Goal: Transaction & Acquisition: Subscribe to service/newsletter

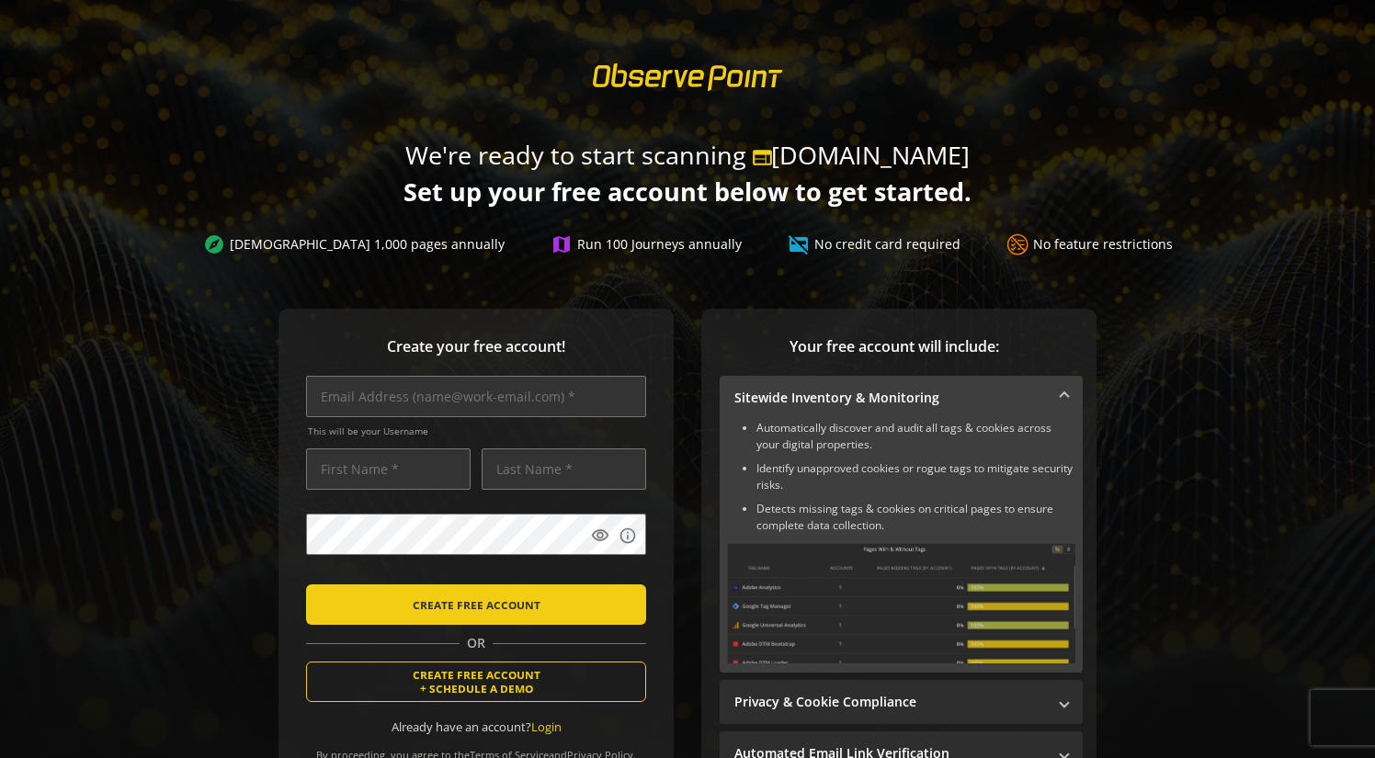
click at [1121, 187] on h1 "We're ready to start scanning web [DOMAIN_NAME] Set up your free account below …" at bounding box center [687, 174] width 1375 height 74
drag, startPoint x: 471, startPoint y: 398, endPoint x: 677, endPoint y: 413, distance: 206.4
click at [1259, 357] on div "Create your free account! This will be your Username visibility info CREATE FRE…" at bounding box center [687, 596] width 1331 height 574
click at [437, 402] on input "text" at bounding box center [476, 396] width 340 height 41
type input "[EMAIL_ADDRESS][DOMAIN_NAME]"
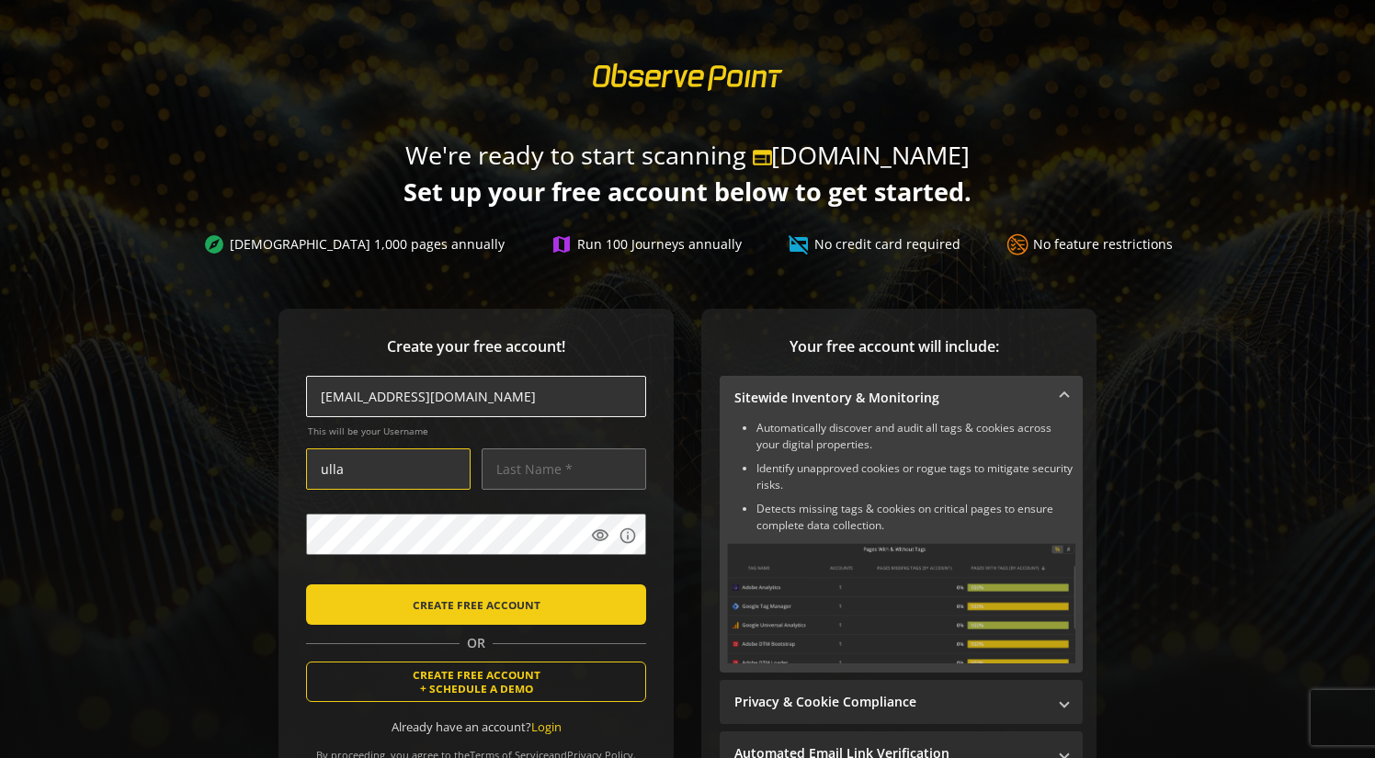
type input "ulla"
type input "tonner"
click at [601, 532] on mat-icon "visibility" at bounding box center [600, 536] width 18 height 18
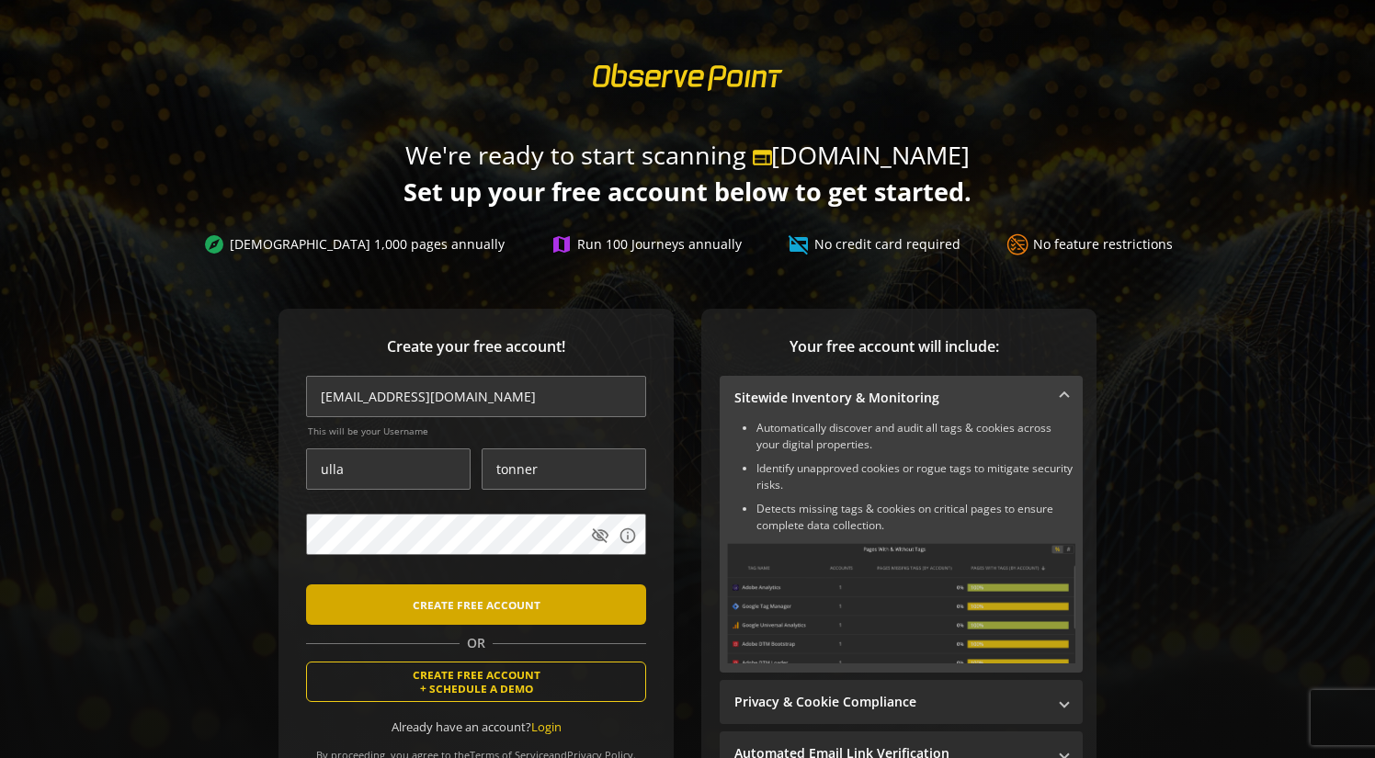
click at [450, 594] on span "CREATE FREE ACCOUNT" at bounding box center [477, 604] width 128 height 33
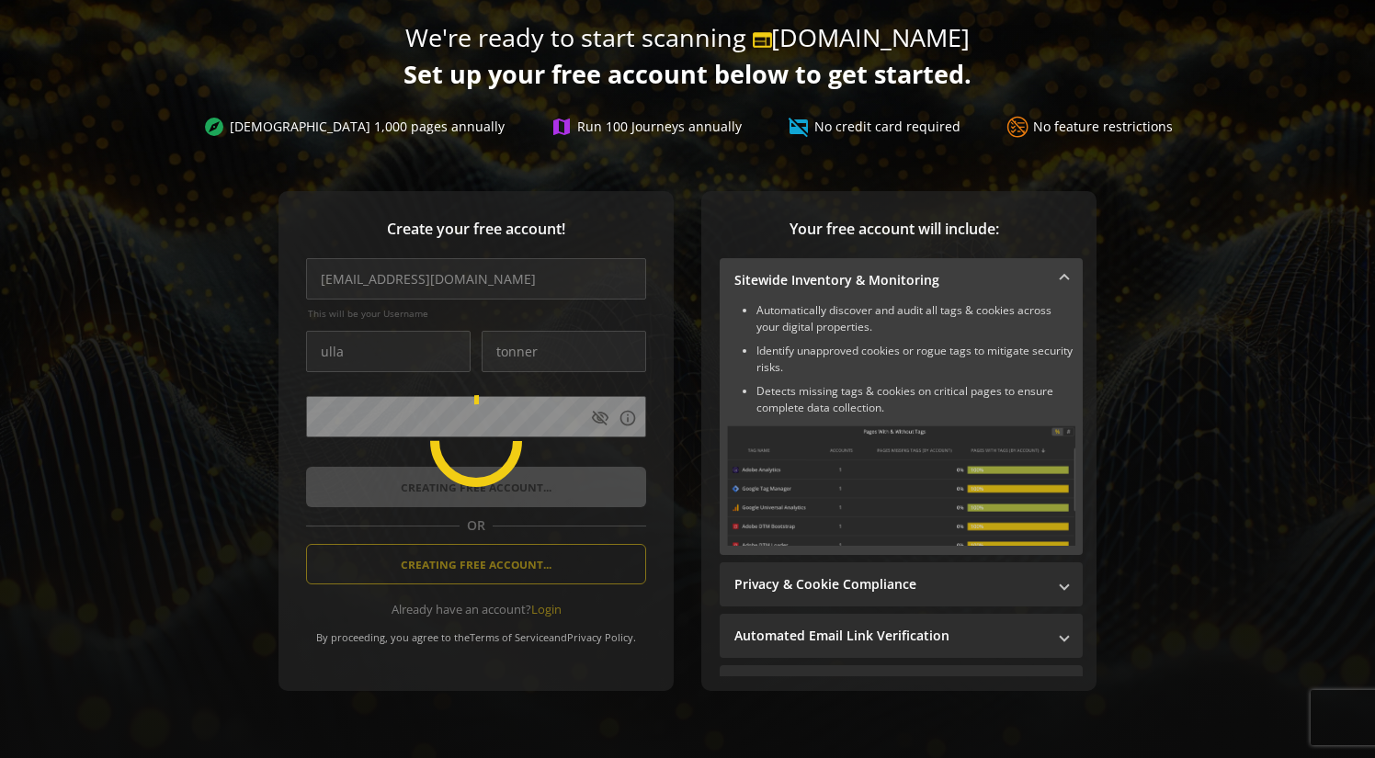
scroll to position [148, 0]
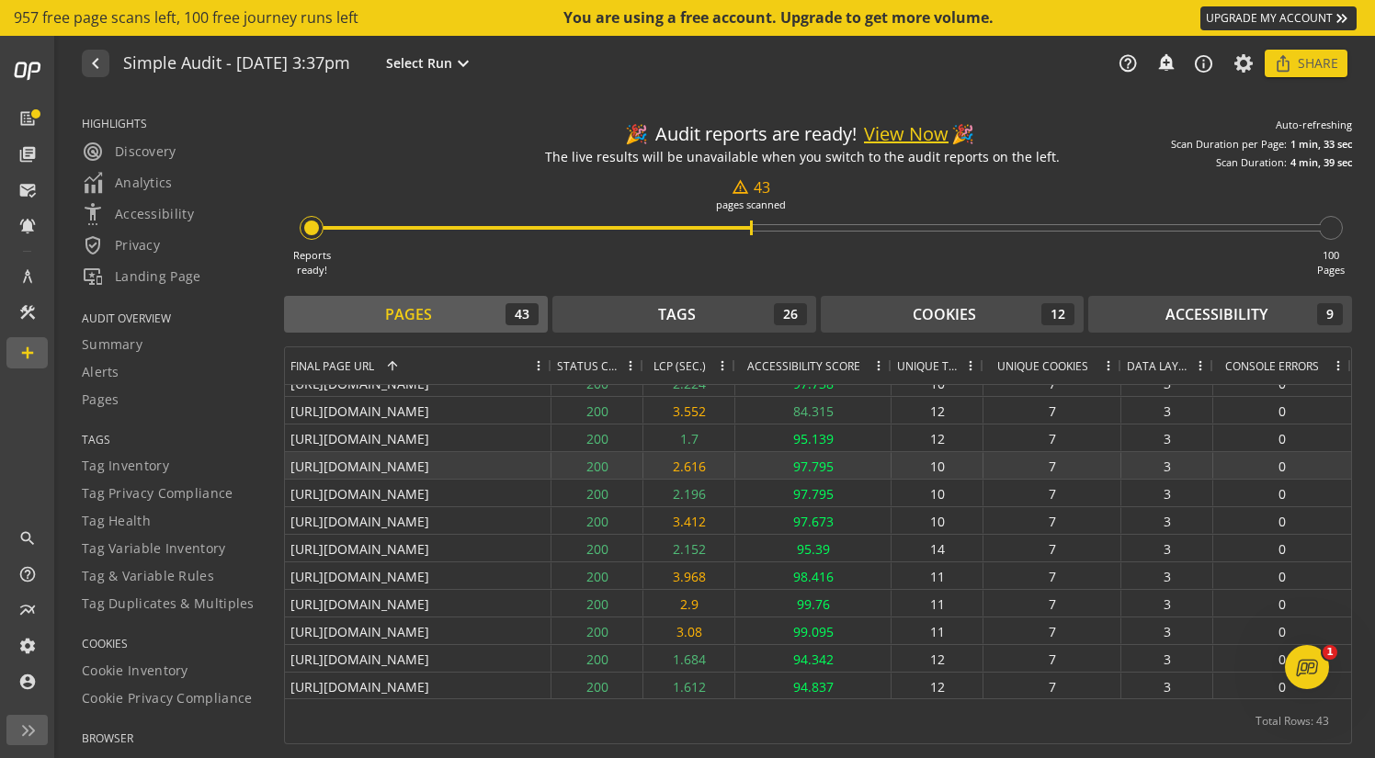
click at [863, 464] on div "97.795" at bounding box center [813, 465] width 156 height 27
